Goal: Task Accomplishment & Management: Complete application form

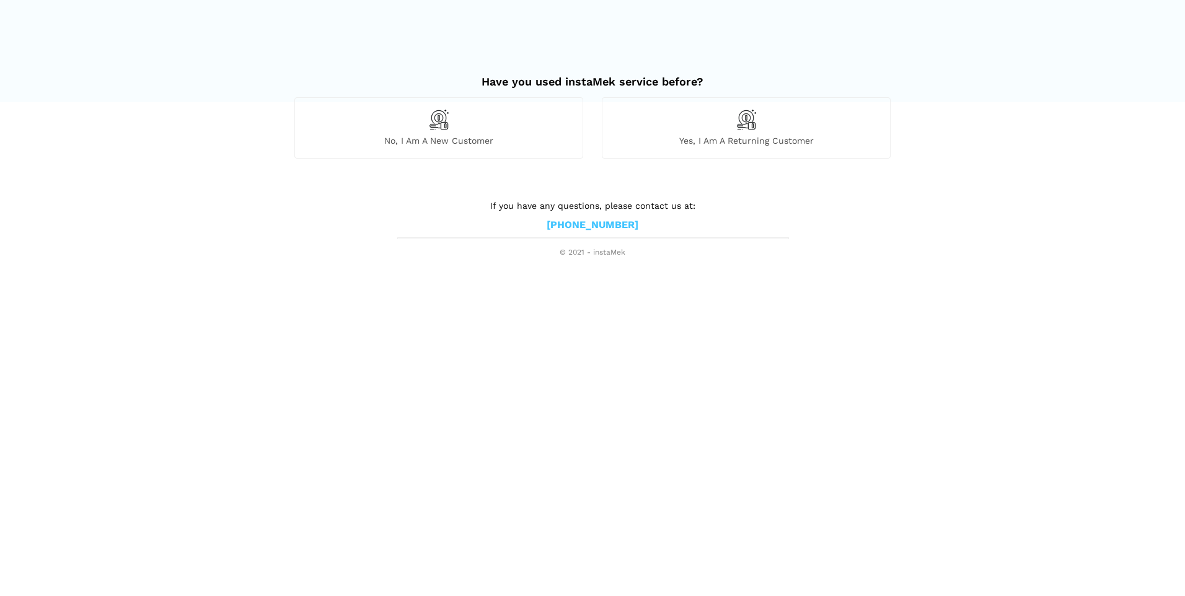
click at [437, 135] on div "No, I am a new customer" at bounding box center [438, 127] width 289 height 61
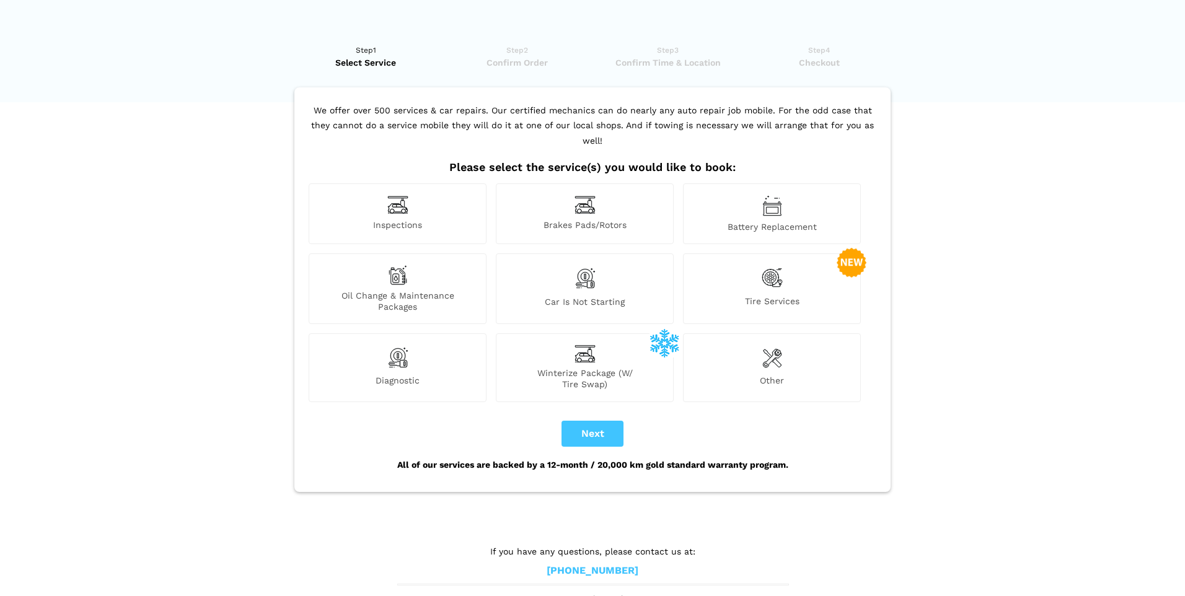
click at [573, 203] on div "Brakes Pads/Rotors" at bounding box center [585, 213] width 178 height 61
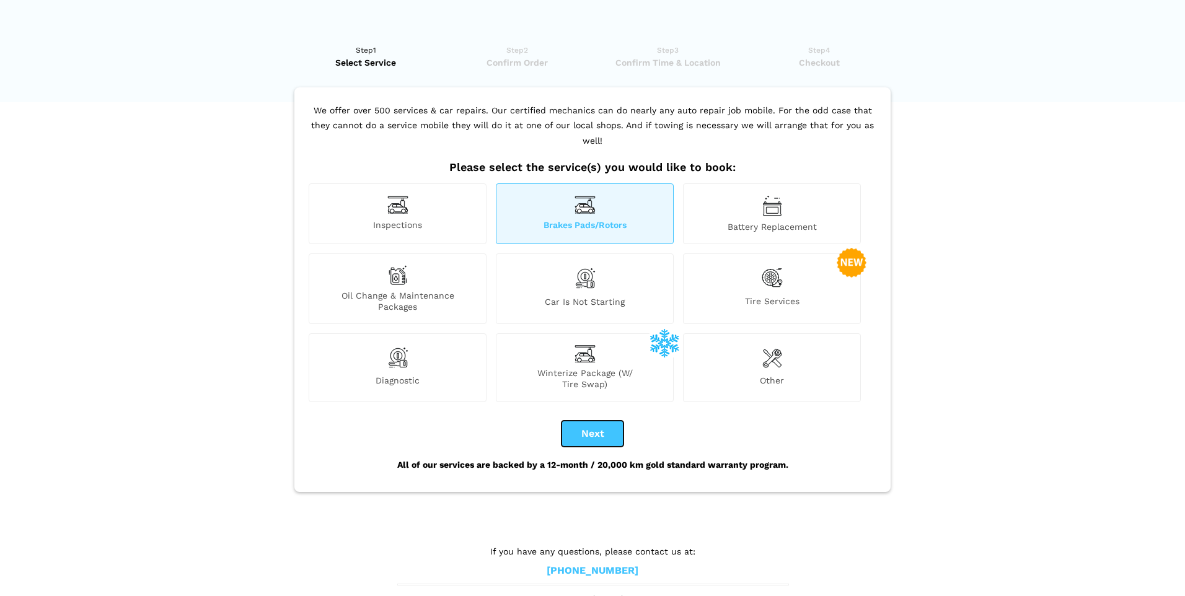
click at [588, 425] on button "Next" at bounding box center [593, 434] width 62 height 26
checkbox input "true"
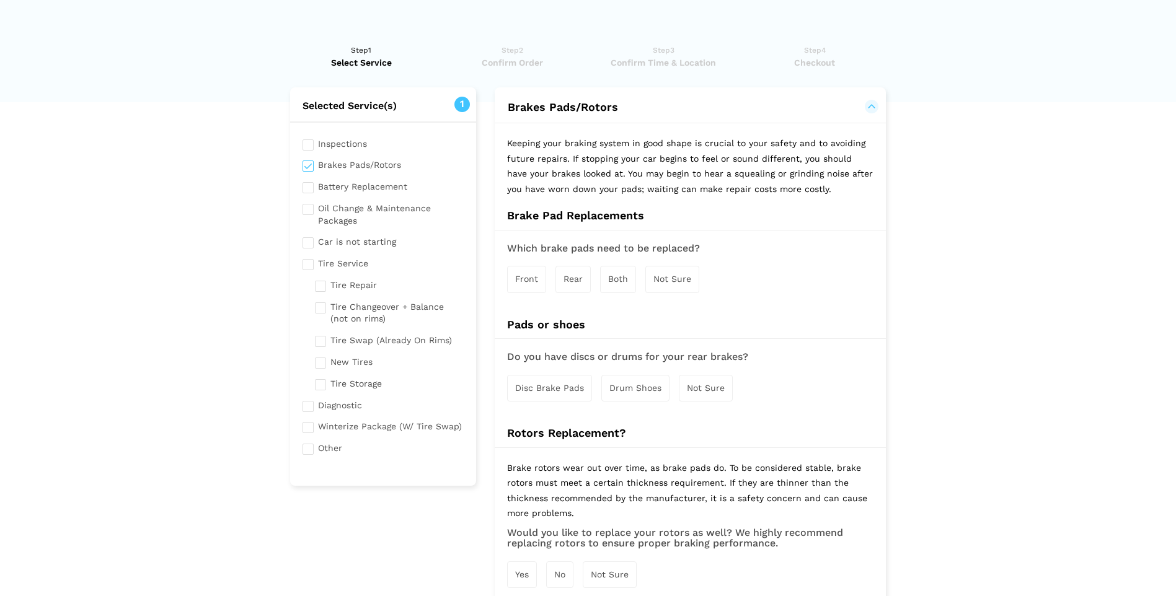
click at [311, 449] on input "checkbox" at bounding box center [383, 446] width 162 height 15
checkbox input "true"
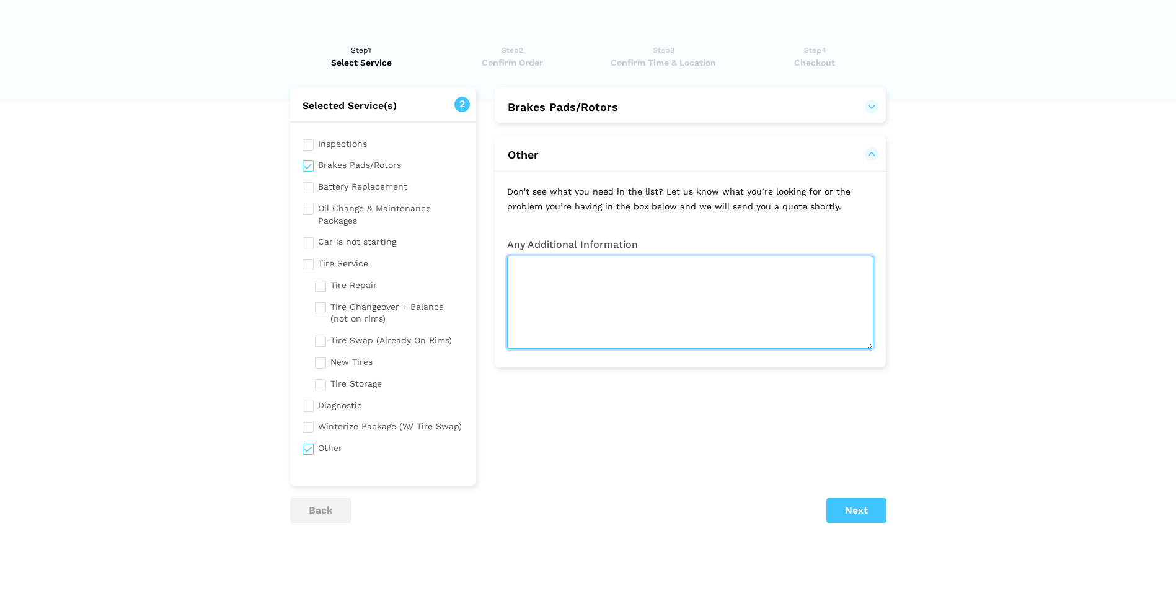
click at [547, 269] on textarea at bounding box center [690, 302] width 366 height 93
click at [730, 265] on textarea "I HAVE A 2014 Cadillac ESCALADE ESV PLAT" at bounding box center [690, 302] width 366 height 93
click at [646, 286] on textarea "I HAVE A 2014 Cadillac ESCALADE ESV Platinum since new with under 51k miles I w…" at bounding box center [690, 302] width 366 height 93
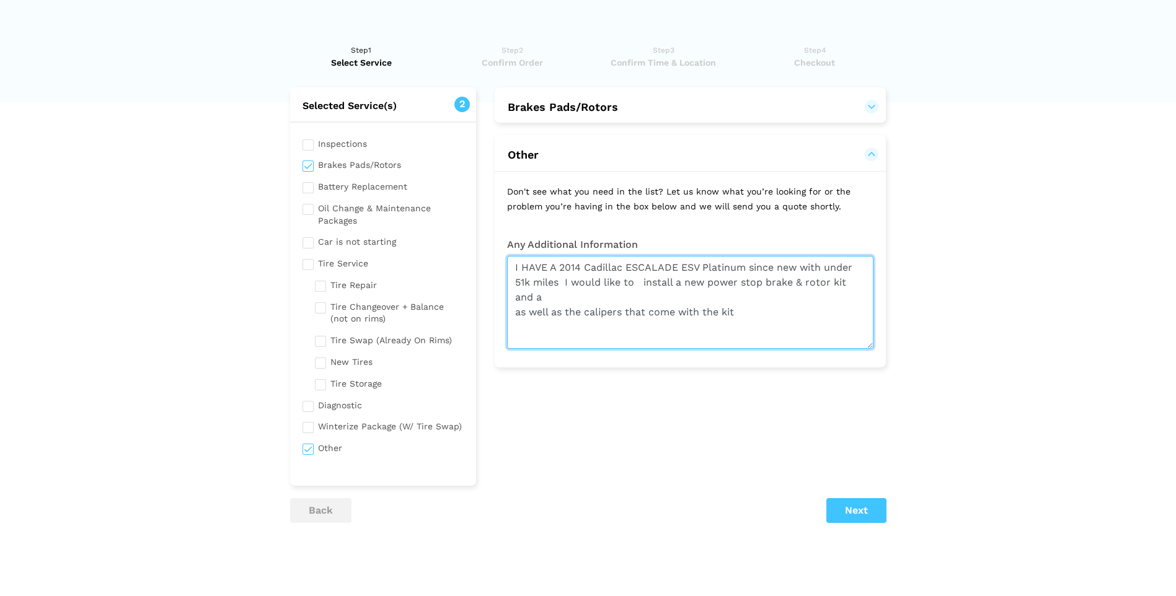
click at [550, 297] on textarea "I HAVE A 2014 Cadillac ESCALADE ESV Platinum since new with under 51k miles I w…" at bounding box center [690, 302] width 366 height 93
click at [743, 301] on textarea "I HAVE A 2014 Cadillac ESCALADE ESV Platinum since new with under 51k miles I w…" at bounding box center [690, 302] width 366 height 93
click at [849, 296] on textarea "I HAVE A 2014 Cadillac ESCALADE ESV Platinum since new with under 51k miles I w…" at bounding box center [690, 302] width 366 height 93
click at [617, 314] on textarea "I HAVE A 2014 Cadillac ESCALADE ESV Platinum since new with under 51k miles I w…" at bounding box center [690, 302] width 366 height 93
click at [581, 328] on textarea "I HAVE A 2014 Cadillac ESCALADE ESV Platinum since new with under 51k miles I w…" at bounding box center [690, 302] width 366 height 93
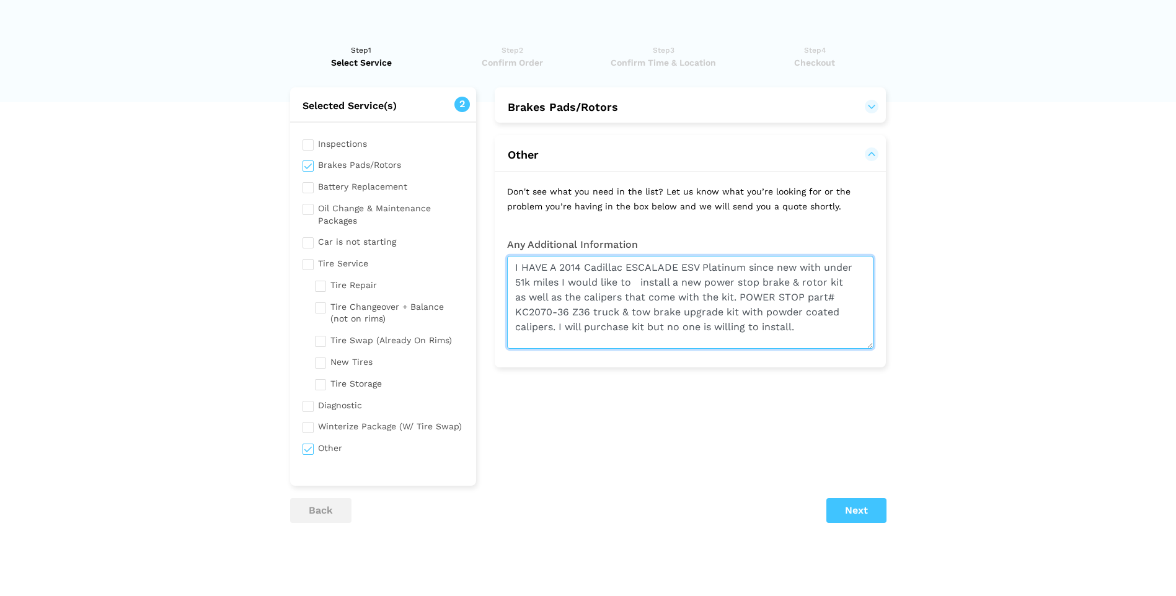
click at [831, 336] on textarea "I HAVE A 2014 Cadillac ESCALADE ESV Platinum since new with under 51k miles I w…" at bounding box center [690, 302] width 366 height 93
type textarea "I HAVE A 2014 Cadillac ESCALADE ESV Platinum since new with under 51k miles I w…"
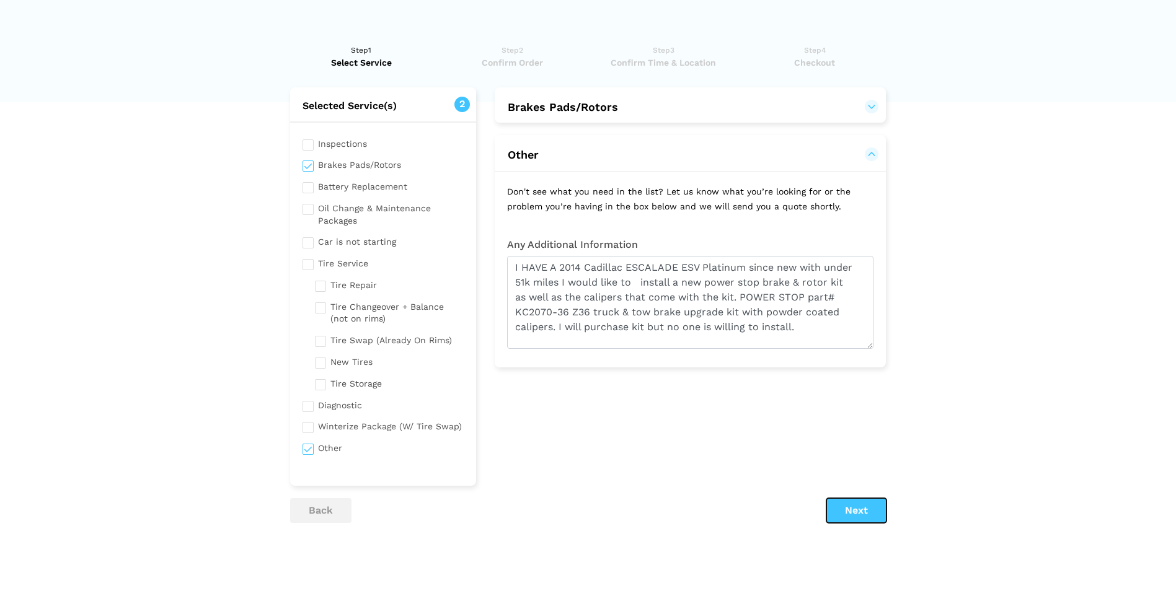
click at [852, 511] on button "Next" at bounding box center [856, 510] width 60 height 25
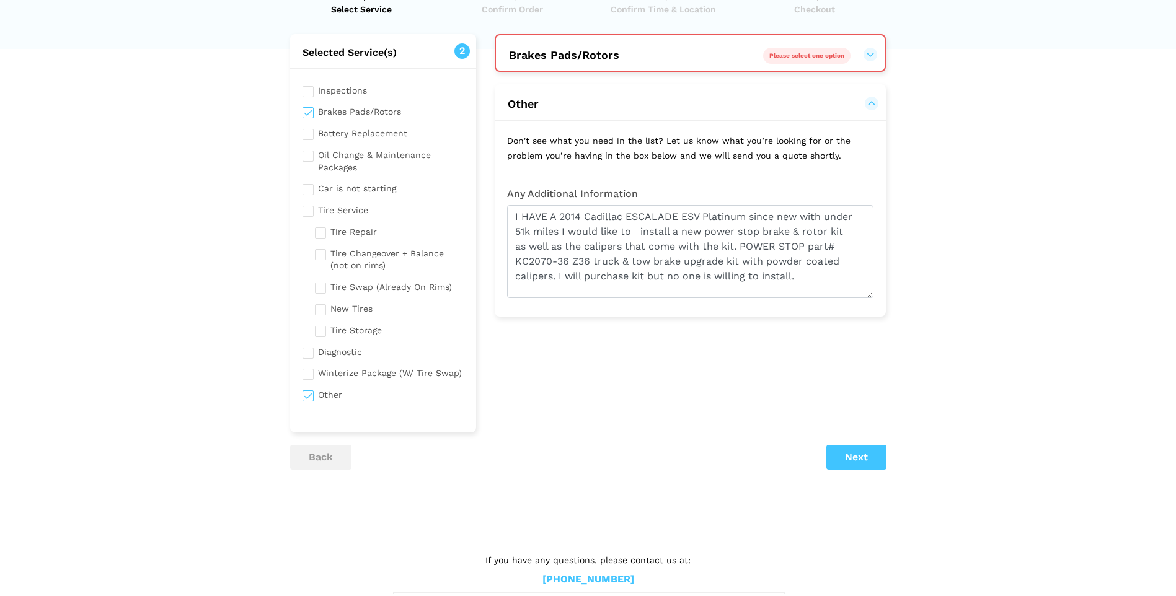
scroll to position [71, 0]
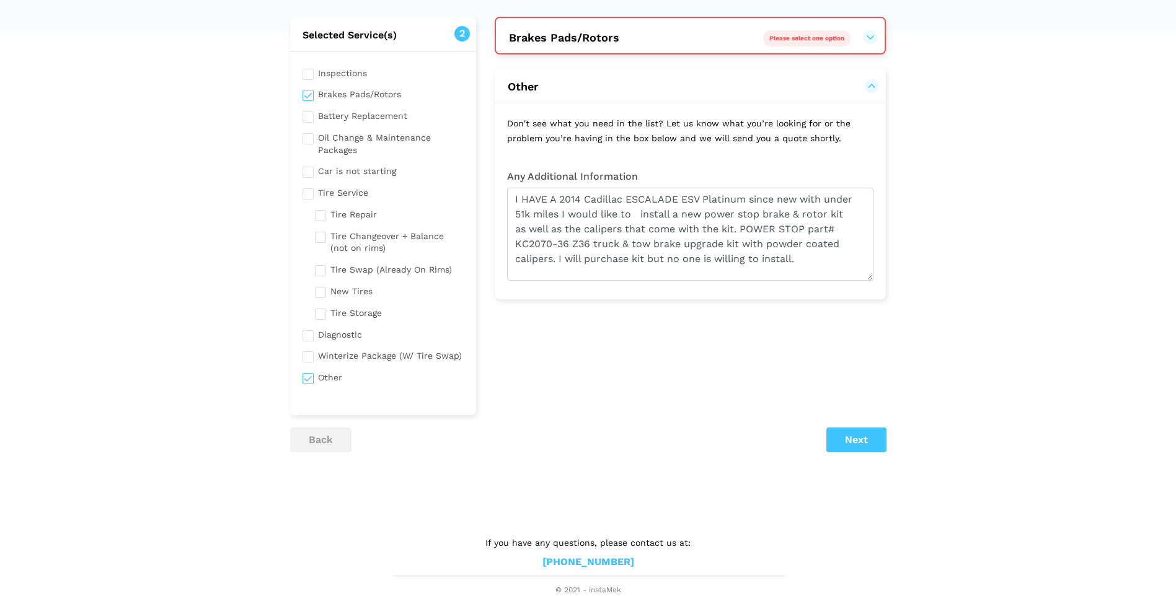
click at [834, 40] on span "Please select one option" at bounding box center [806, 38] width 75 height 7
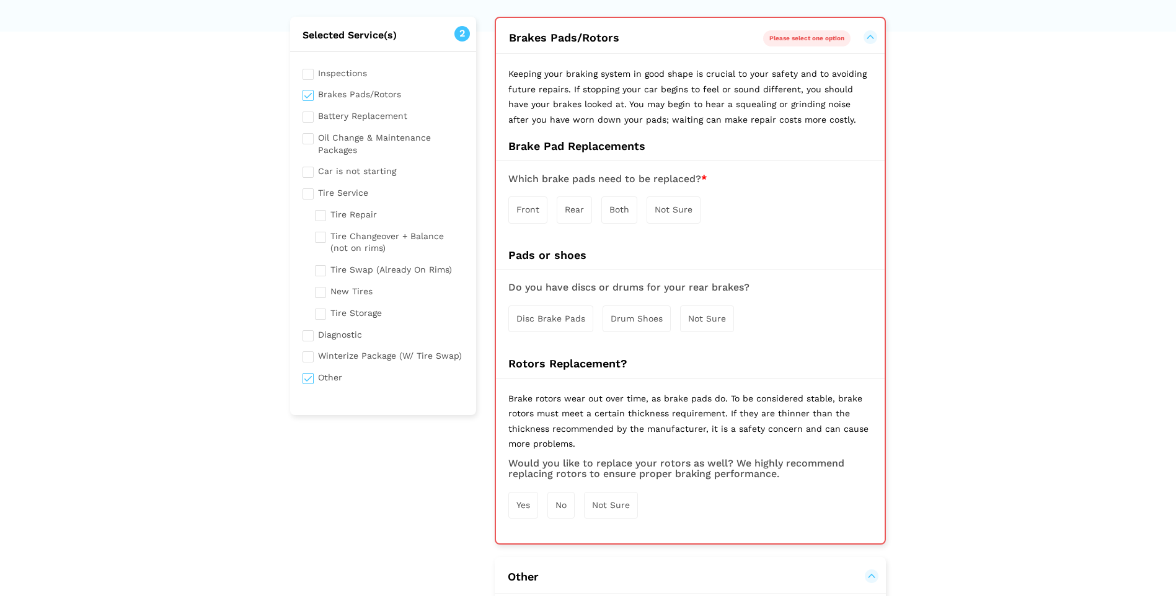
click at [621, 216] on div "Both" at bounding box center [619, 209] width 36 height 27
click at [565, 324] on span "Disc Brake Pads" at bounding box center [550, 320] width 69 height 10
click at [518, 508] on span "Yes" at bounding box center [523, 508] width 14 height 10
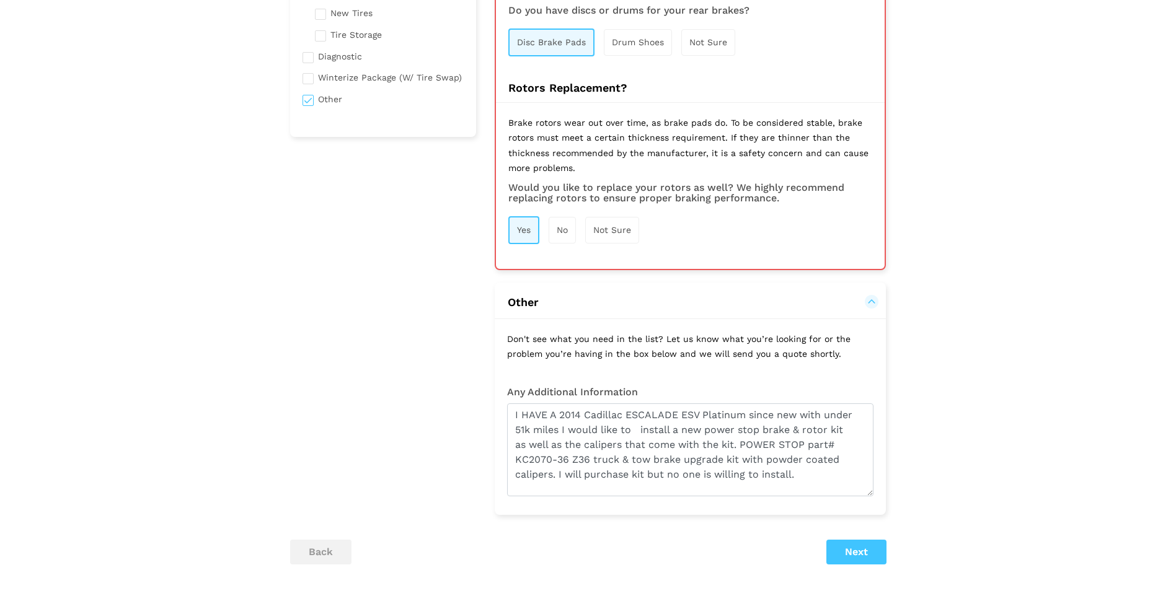
scroll to position [381, 0]
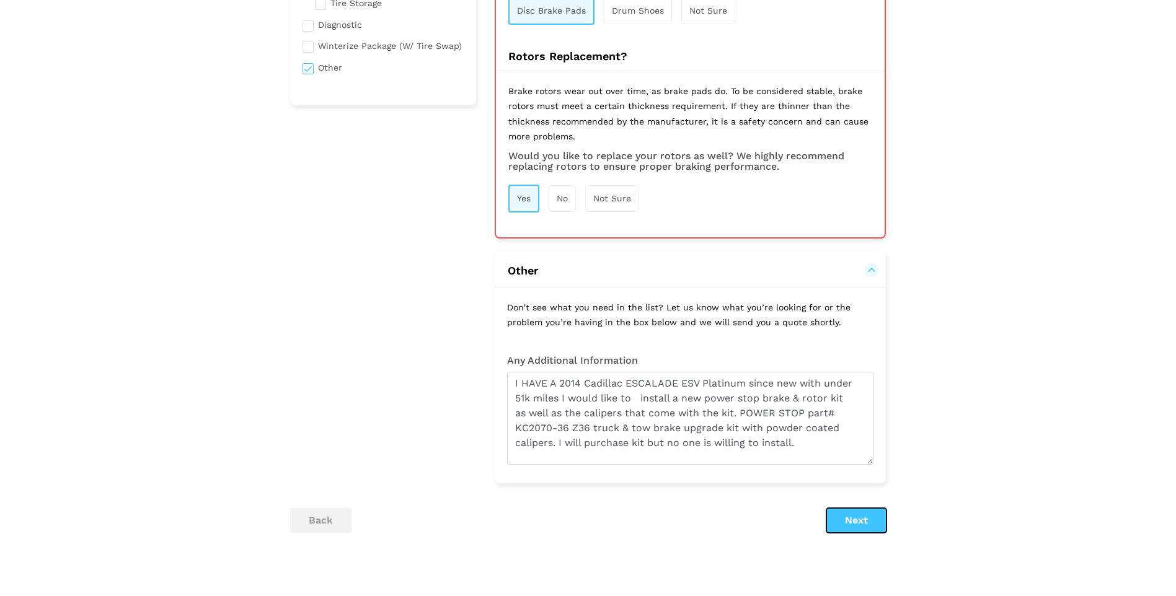
click at [844, 524] on button "Next" at bounding box center [856, 520] width 60 height 25
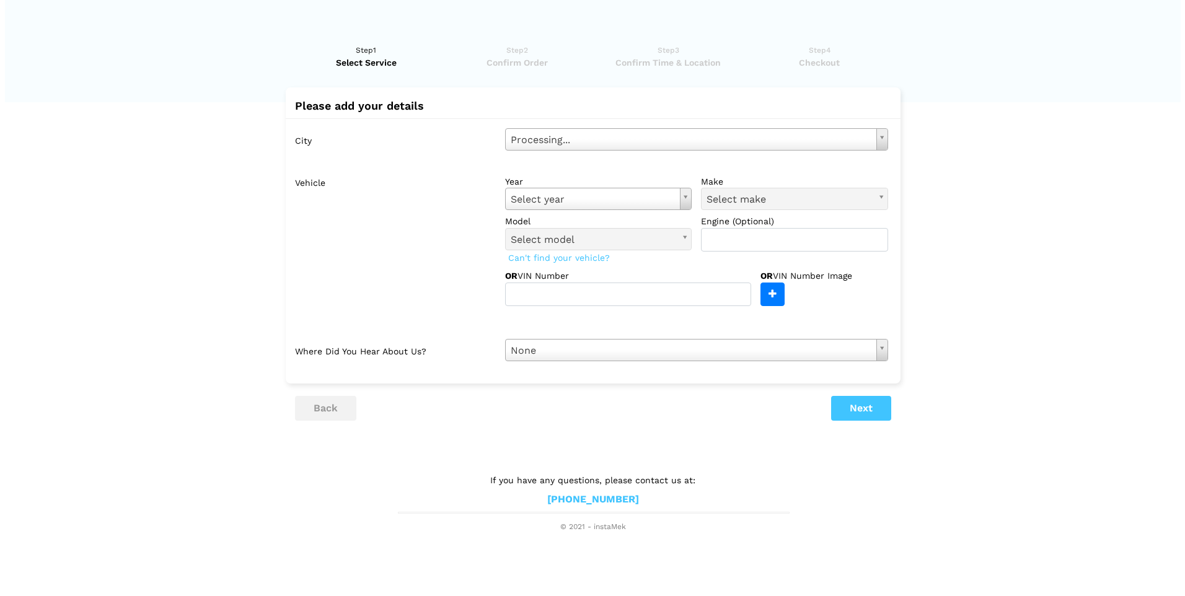
scroll to position [0, 0]
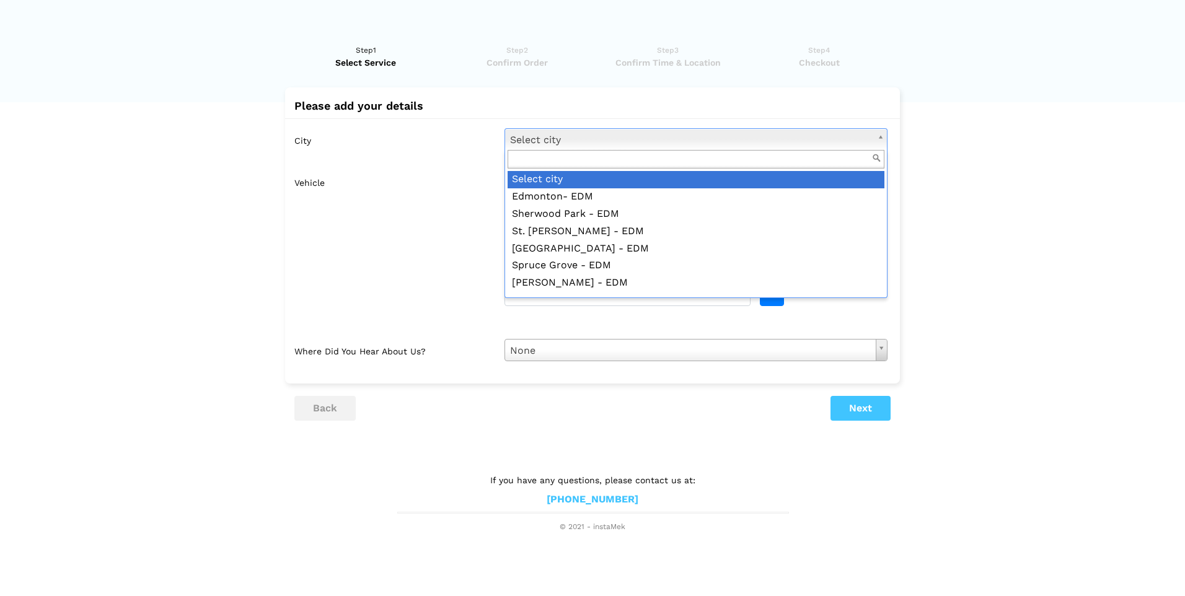
click at [614, 152] on input "text" at bounding box center [696, 159] width 377 height 19
click at [611, 161] on input "text" at bounding box center [696, 159] width 377 height 19
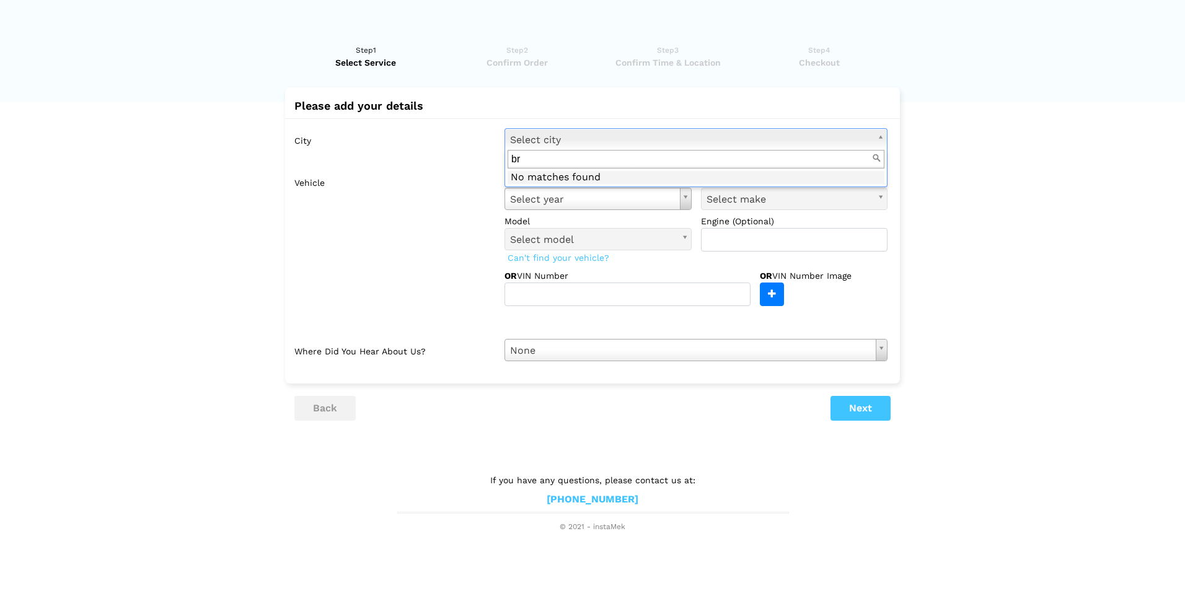
type input "b"
type input "BRANDYWINE"
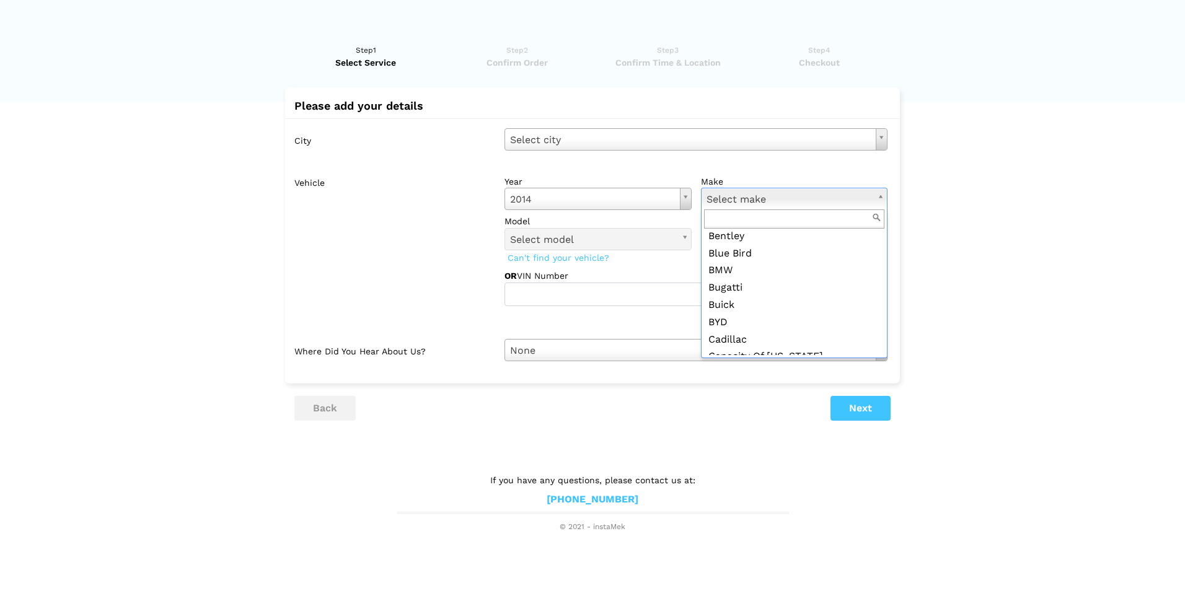
scroll to position [186, 0]
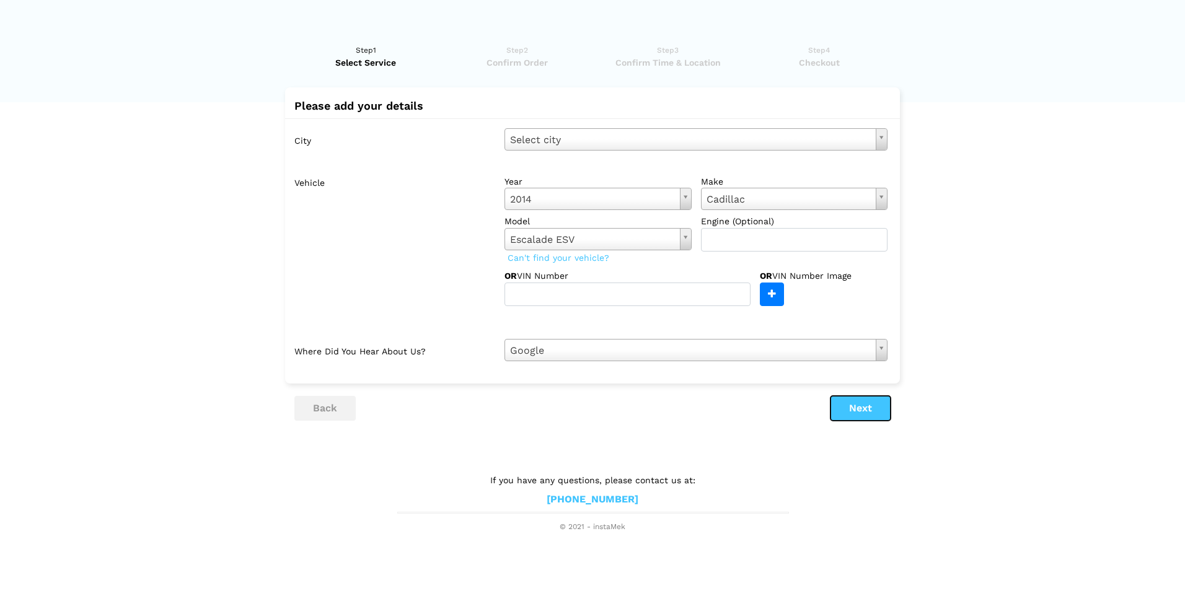
click at [859, 417] on button "Next" at bounding box center [861, 408] width 60 height 25
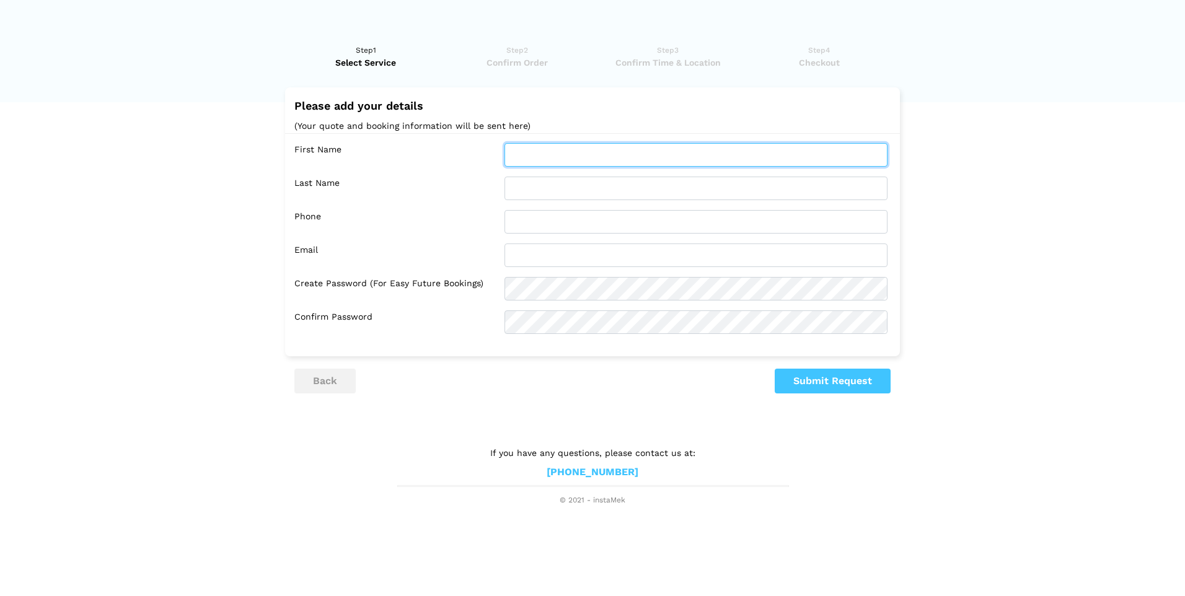
click at [692, 158] on input "text" at bounding box center [696, 155] width 383 height 24
type input "[PERSON_NAME]"
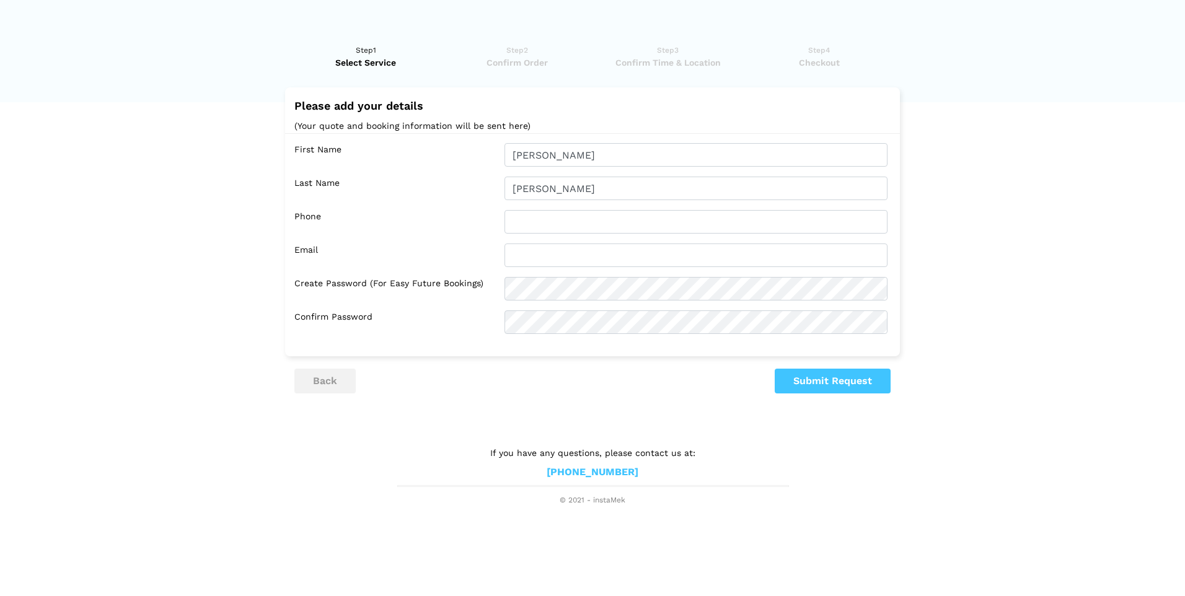
type input "2403549168"
click at [854, 380] on button "Submit Request" at bounding box center [833, 381] width 116 height 25
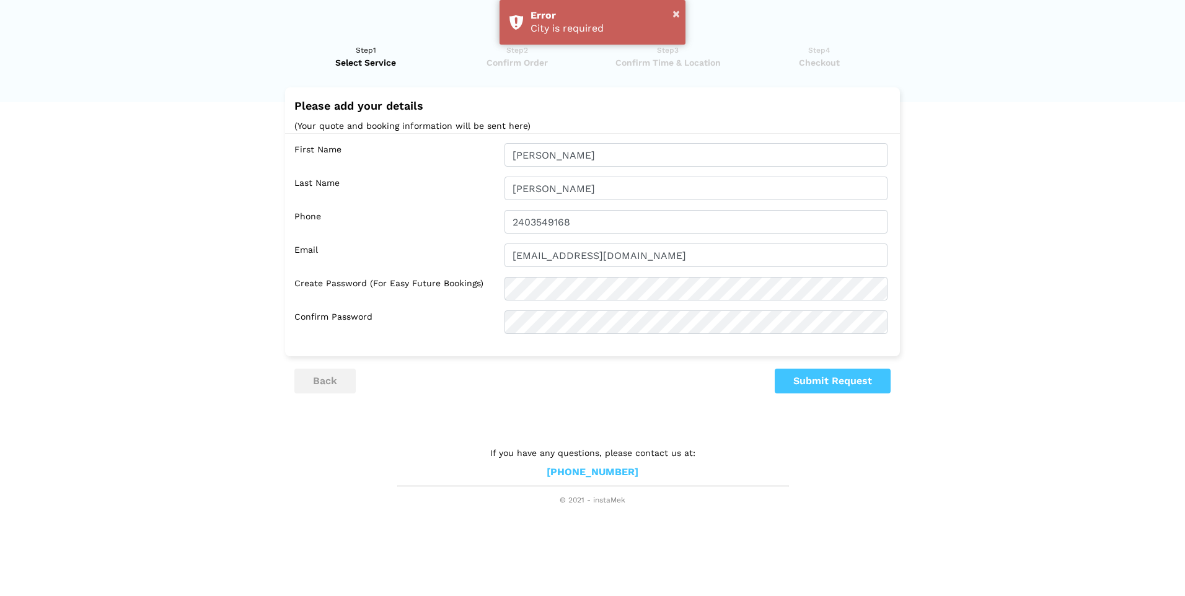
click at [716, 422] on lik "Have you used instaMek service before? No, I am a new customer Yes, I am a retu…" at bounding box center [592, 269] width 1185 height 475
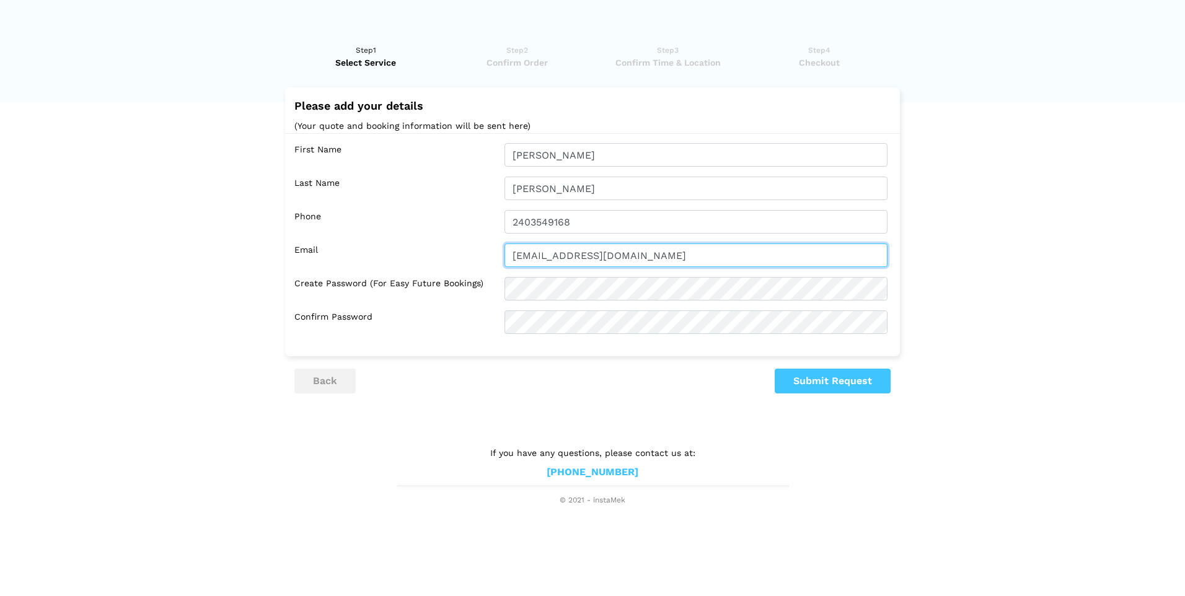
click at [671, 256] on input "[EMAIL_ADDRESS][DOMAIN_NAME]" at bounding box center [696, 256] width 383 height 24
type input "D"
type input "d"
click at [647, 258] on input "d" at bounding box center [696, 256] width 383 height 24
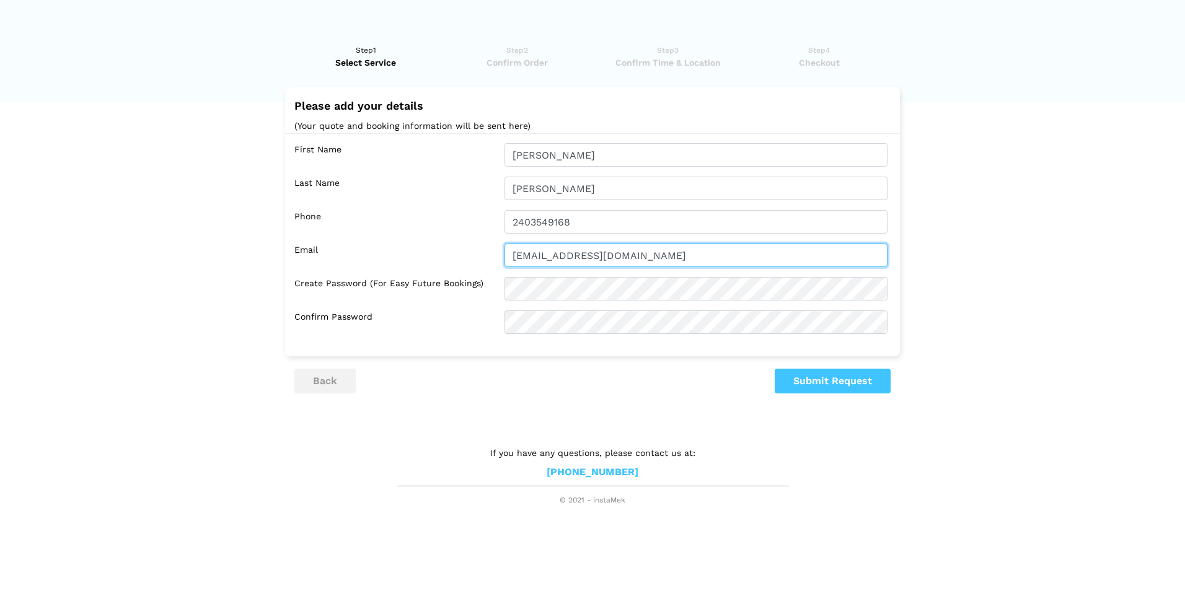
type input "[EMAIL_ADDRESS][DOMAIN_NAME]"
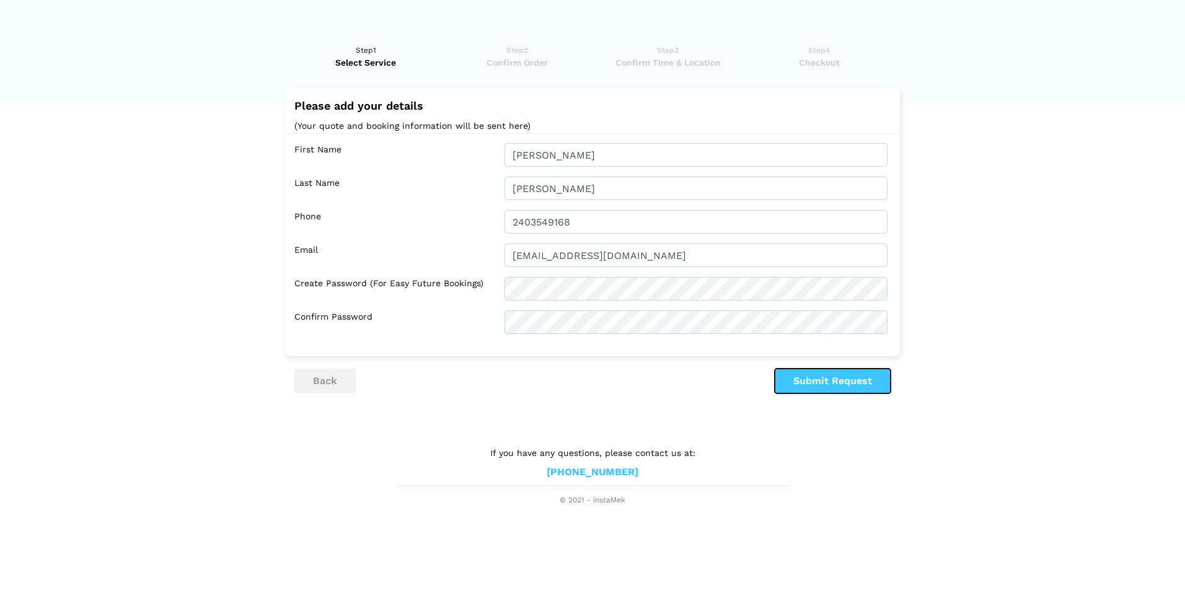
click at [847, 389] on button "Submit Request" at bounding box center [833, 381] width 116 height 25
click at [825, 377] on button "Submit Request" at bounding box center [833, 381] width 116 height 25
click at [369, 64] on span "Select Service" at bounding box center [365, 62] width 143 height 12
click at [369, 60] on span "Select Service" at bounding box center [365, 62] width 143 height 12
click at [838, 379] on button "Submit Request" at bounding box center [833, 381] width 116 height 25
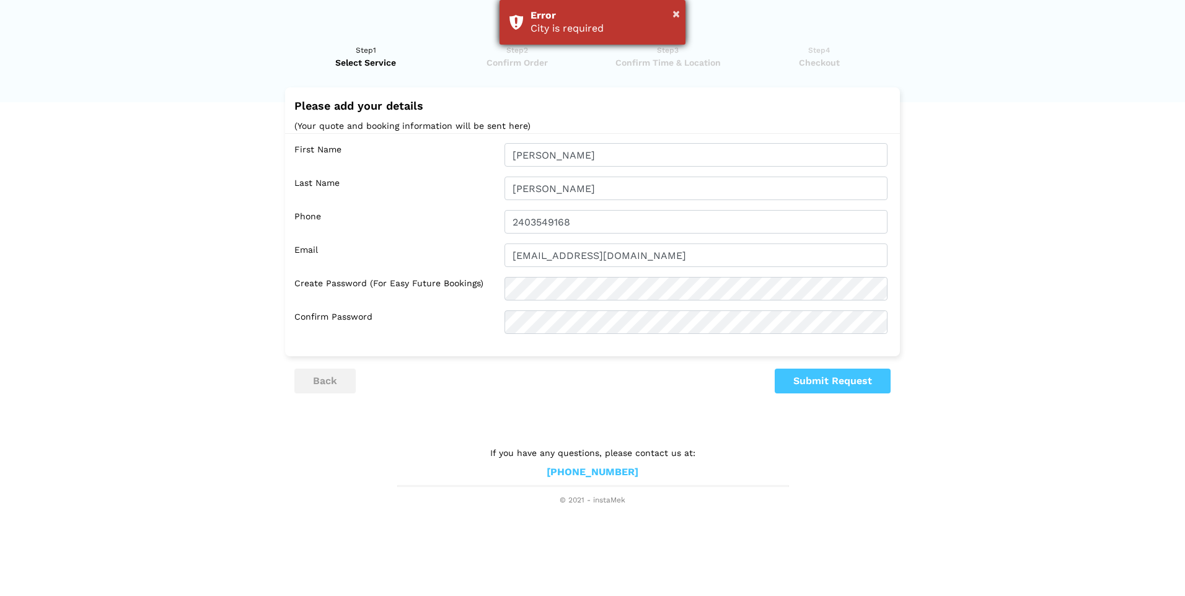
click at [575, 37] on div "× Error City is required" at bounding box center [593, 22] width 186 height 45
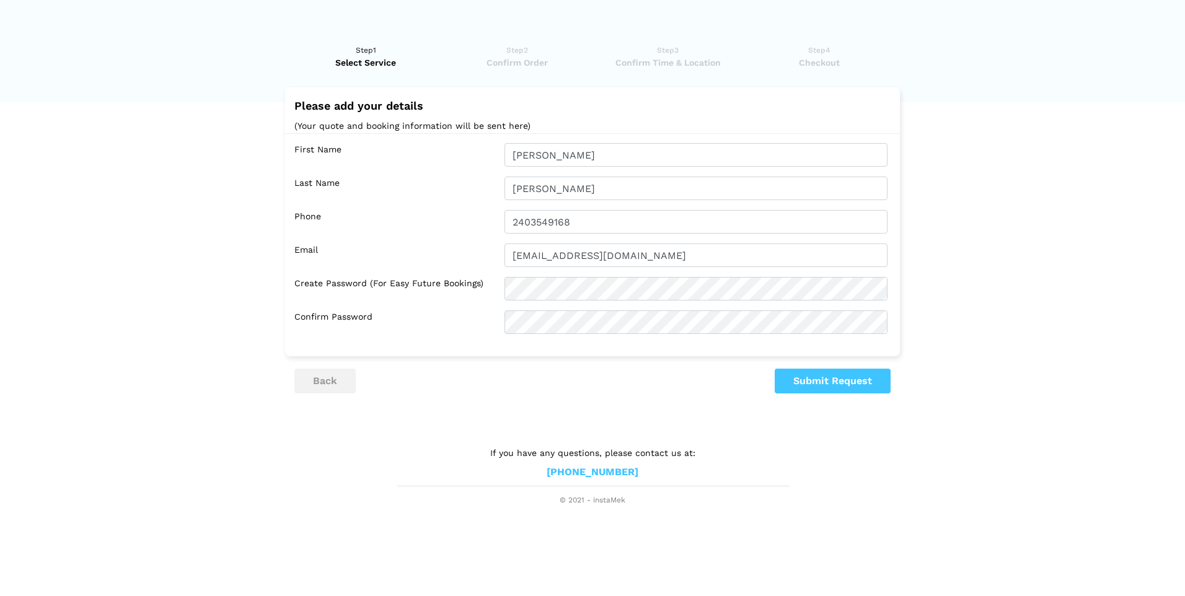
click at [425, 128] on p "(Your quote and booking information will be sent here)" at bounding box center [592, 125] width 596 height 15
click at [387, 62] on span "Select Service" at bounding box center [365, 62] width 143 height 12
click at [335, 375] on button "back" at bounding box center [324, 381] width 61 height 25
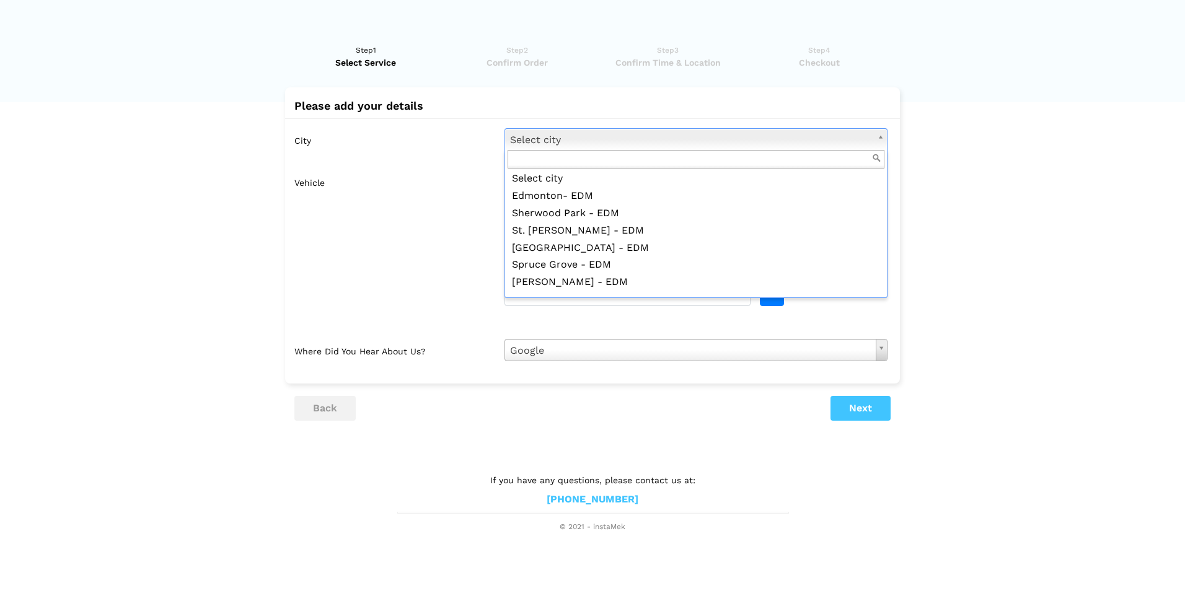
scroll to position [0, 0]
